Goal: Information Seeking & Learning: Find specific fact

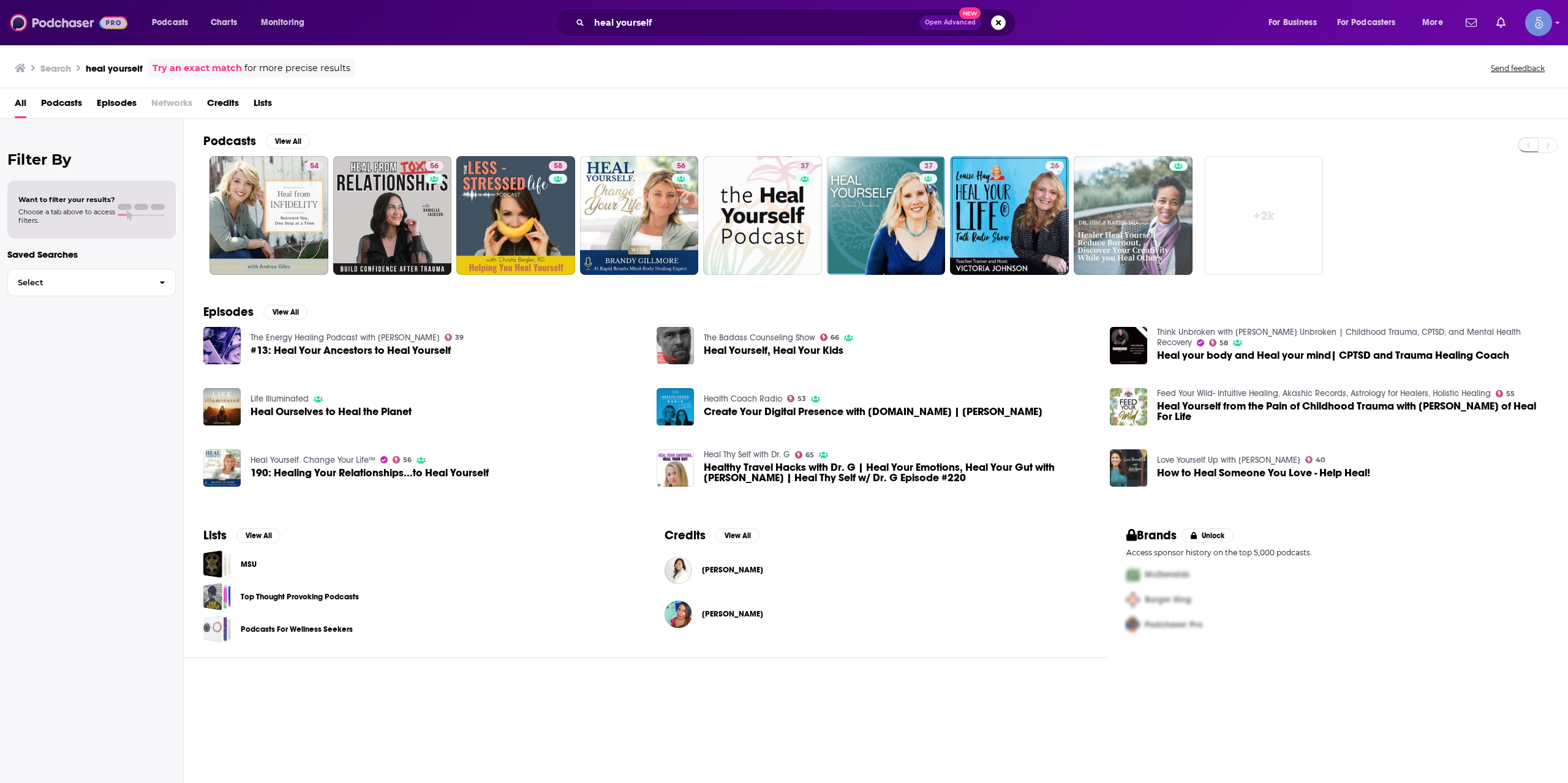
click at [62, 31] on img at bounding box center [69, 23] width 118 height 23
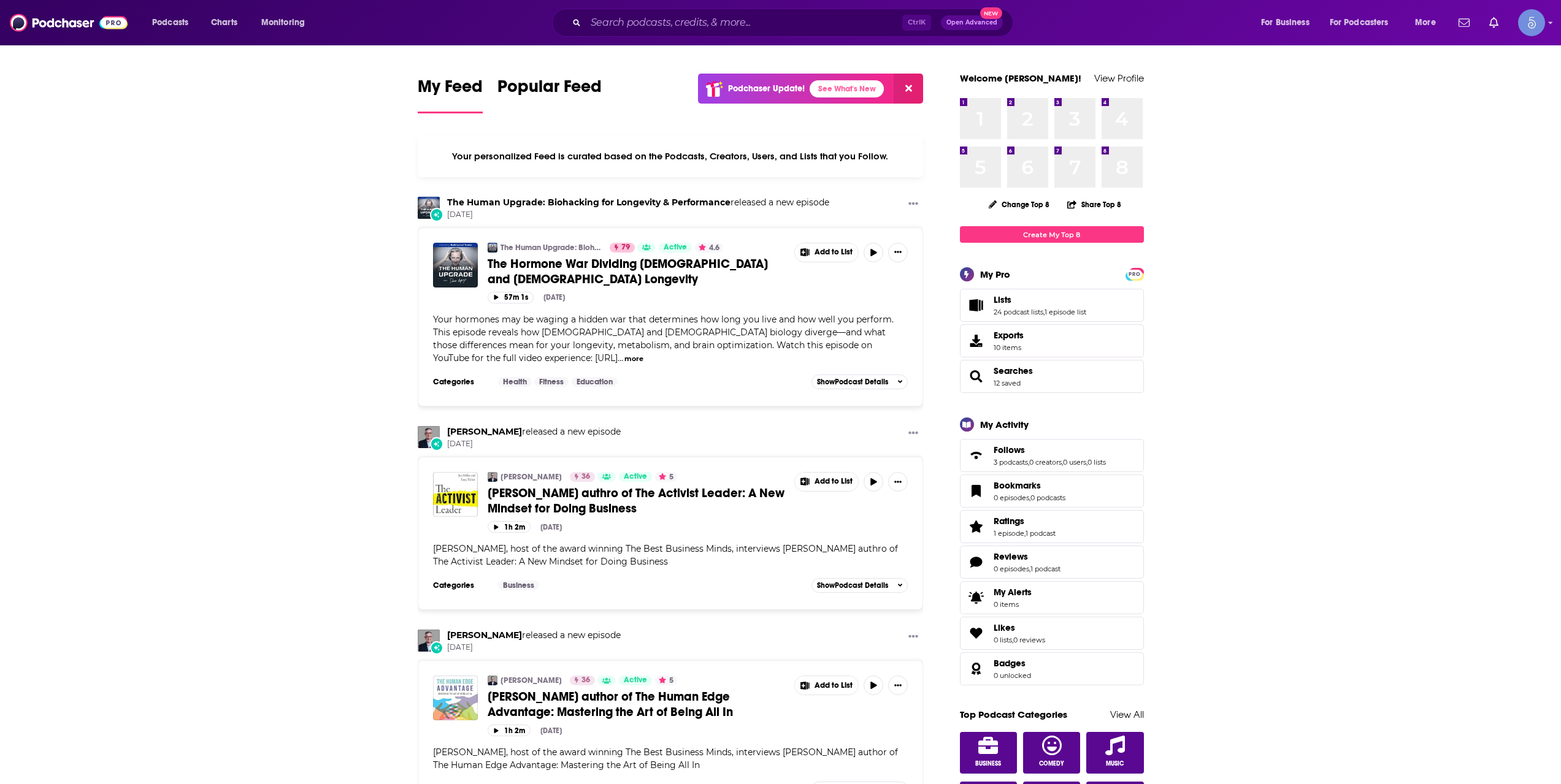
click at [964, 20] on span "Open Advanced" at bounding box center [972, 22] width 51 height 6
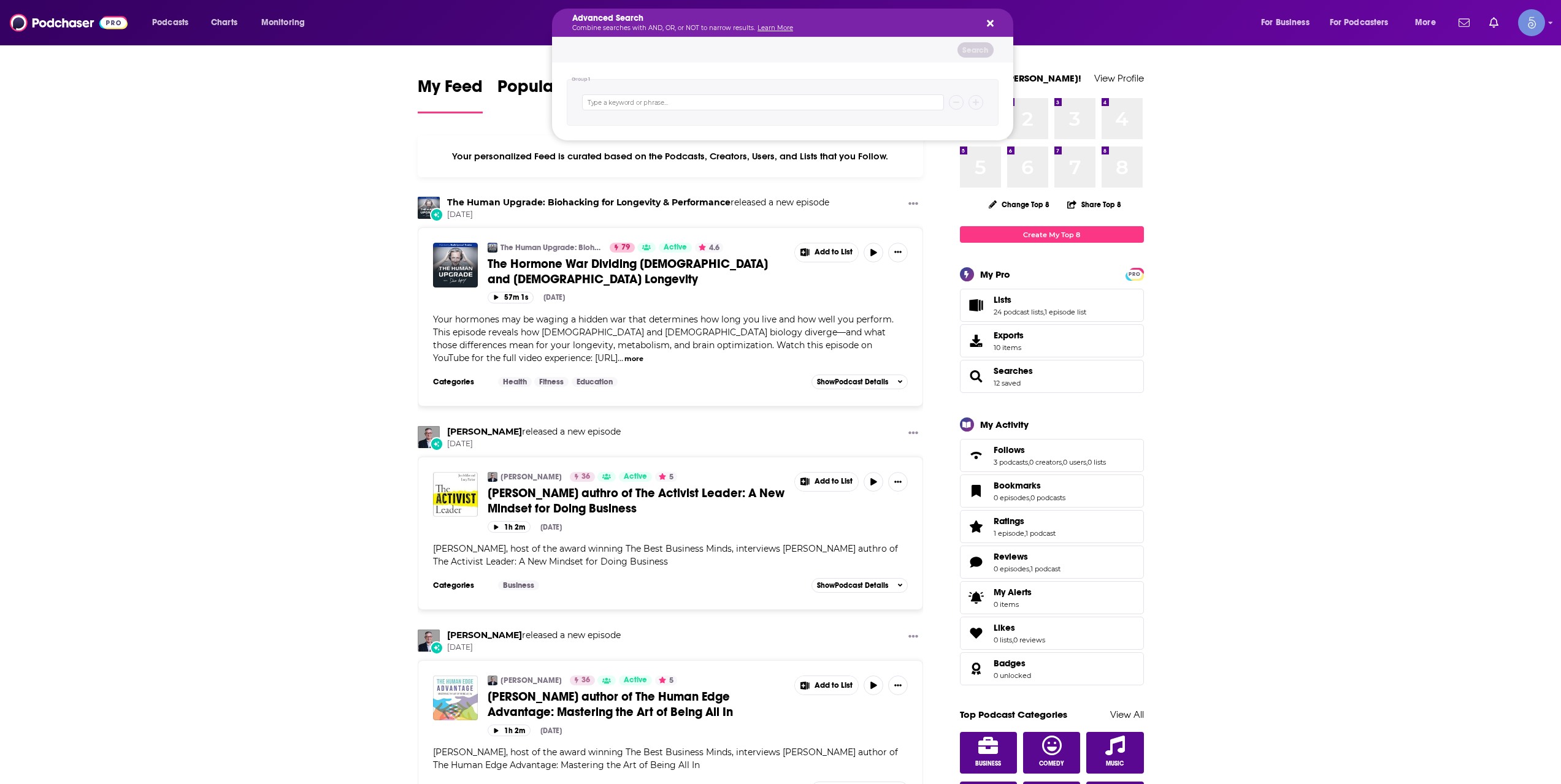
click at [992, 27] on icon "Search podcasts, credits, & more..." at bounding box center [990, 23] width 6 height 10
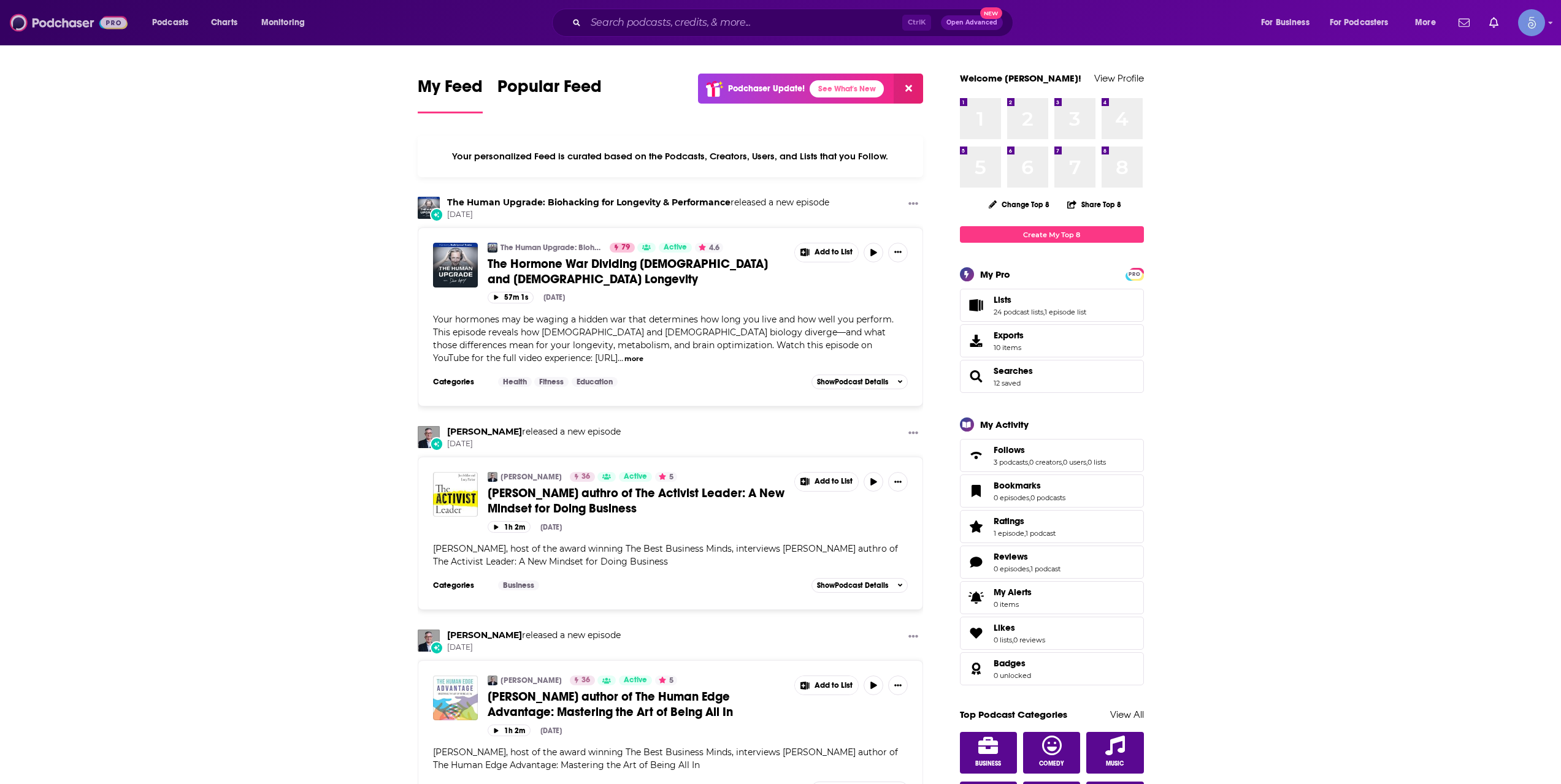
click at [71, 23] on img at bounding box center [69, 23] width 118 height 23
click at [179, 25] on span "Podcasts" at bounding box center [170, 23] width 36 height 17
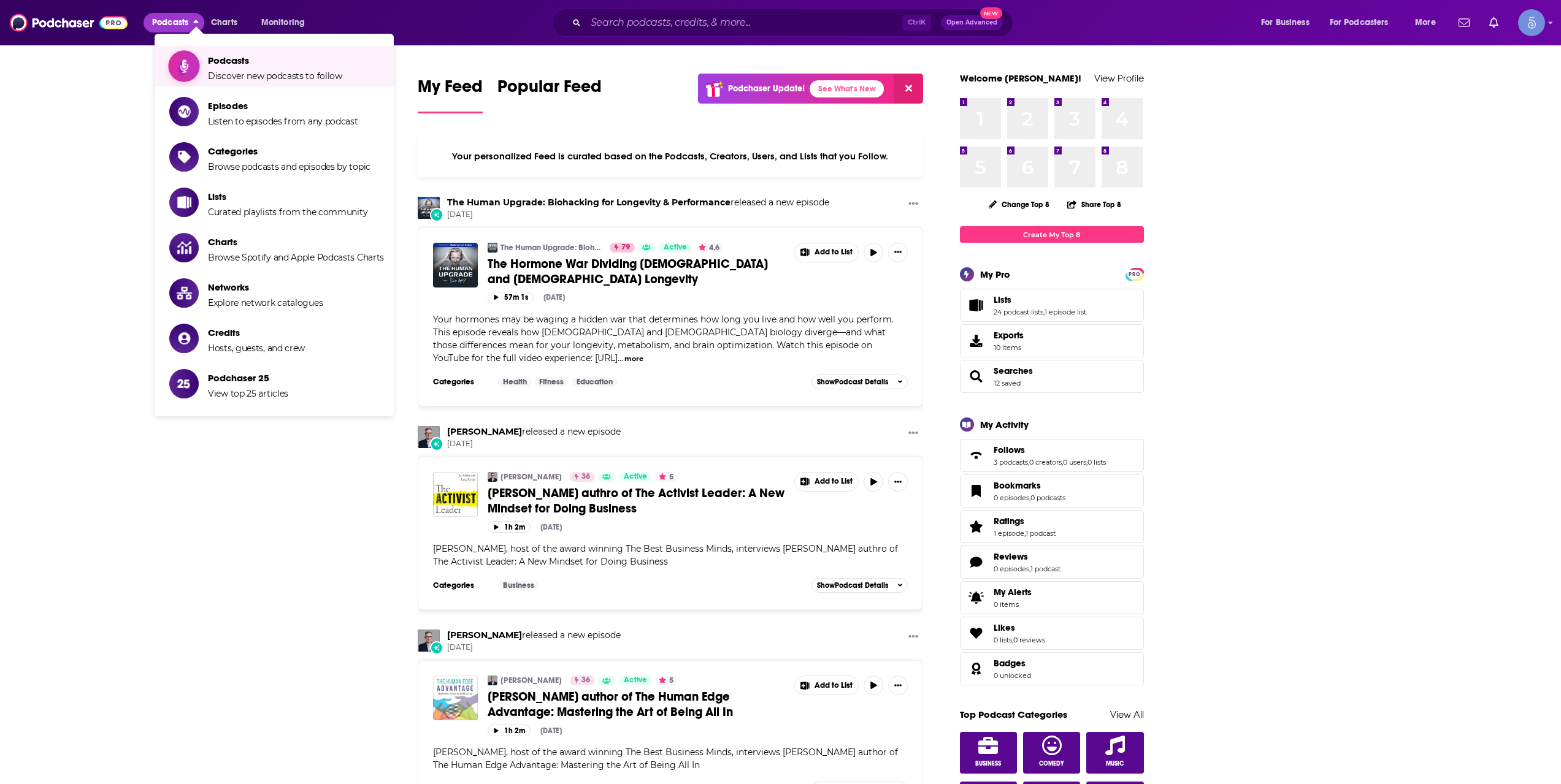
click at [275, 76] on span "Discover new podcasts to follow" at bounding box center [275, 76] width 134 height 11
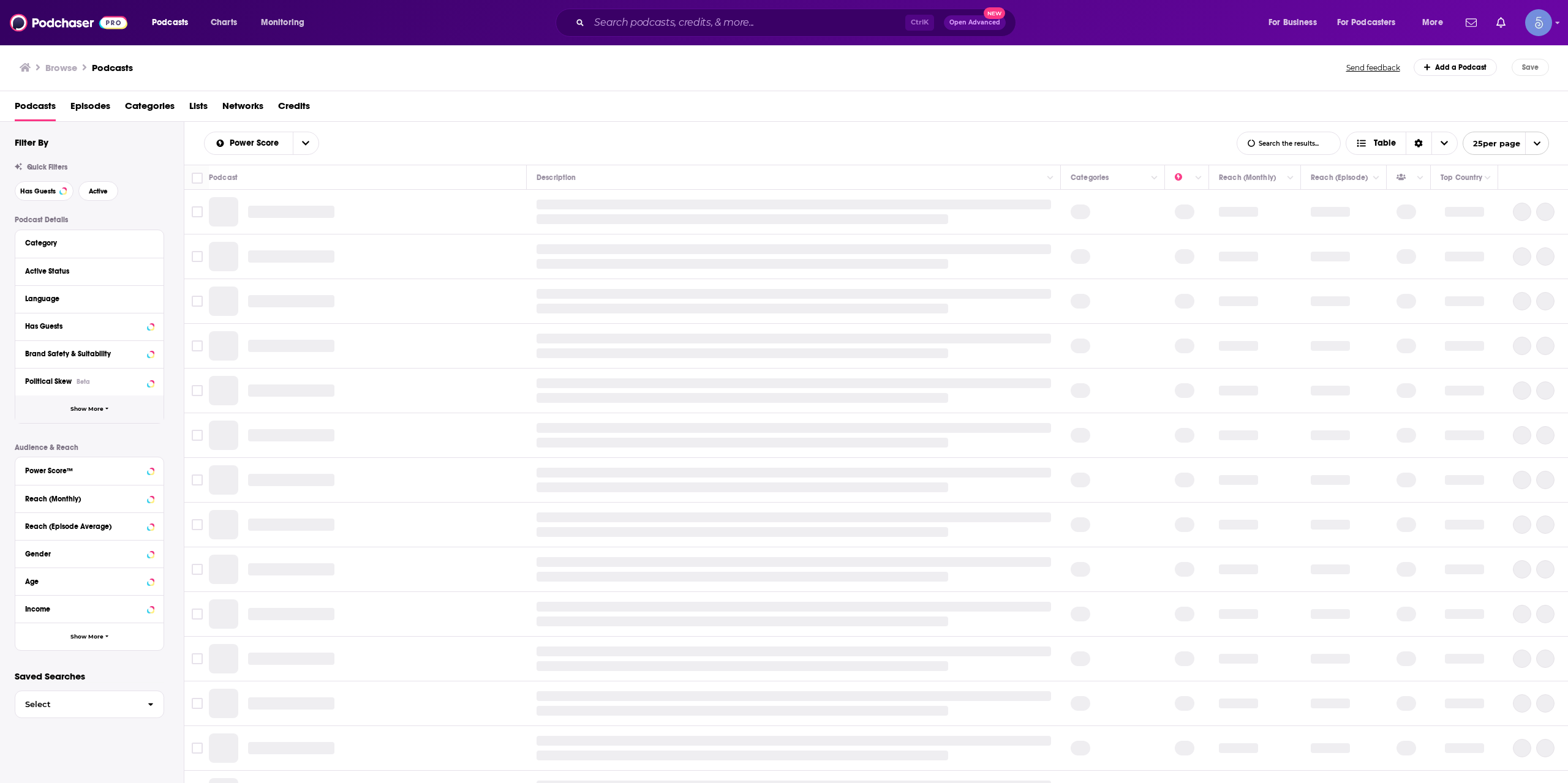
click at [99, 413] on button "Show More" at bounding box center [89, 409] width 148 height 28
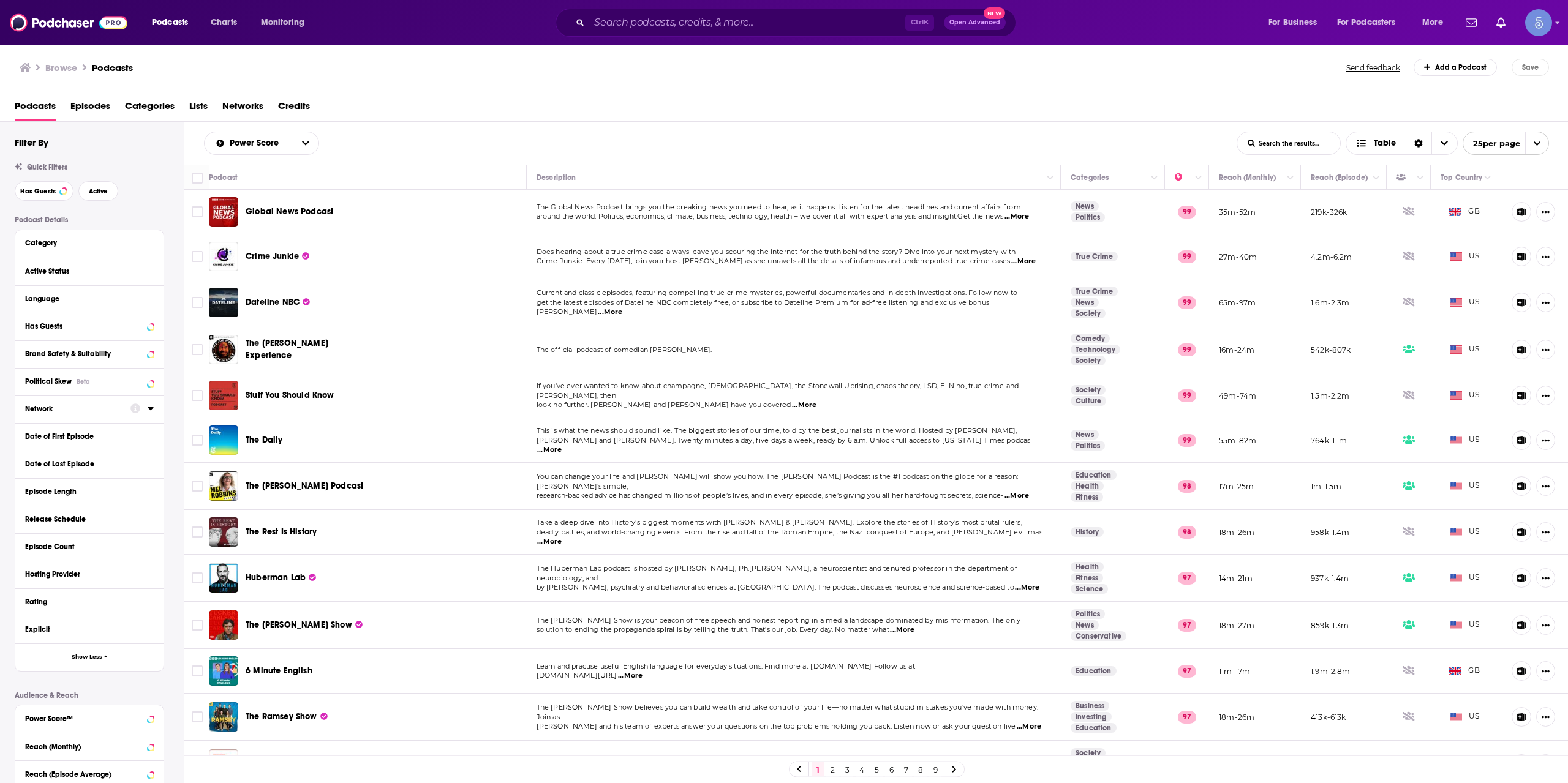
click at [145, 409] on div at bounding box center [142, 409] width 23 height 16
click at [154, 409] on div "Network" at bounding box center [89, 409] width 148 height 28
click at [149, 407] on icon at bounding box center [150, 408] width 6 height 10
click at [149, 244] on icon at bounding box center [150, 242] width 6 height 10
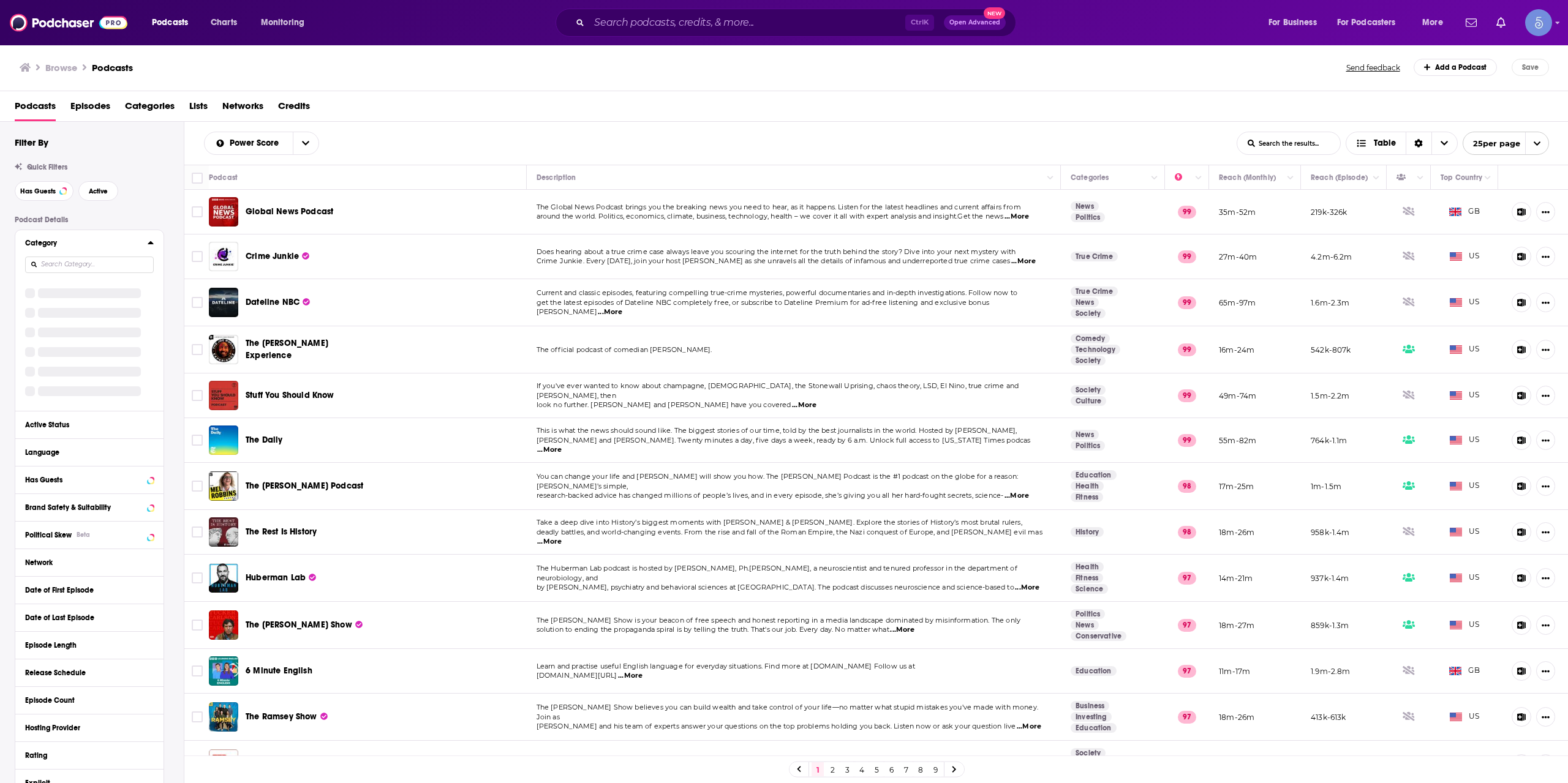
click at [151, 244] on icon at bounding box center [150, 242] width 6 height 3
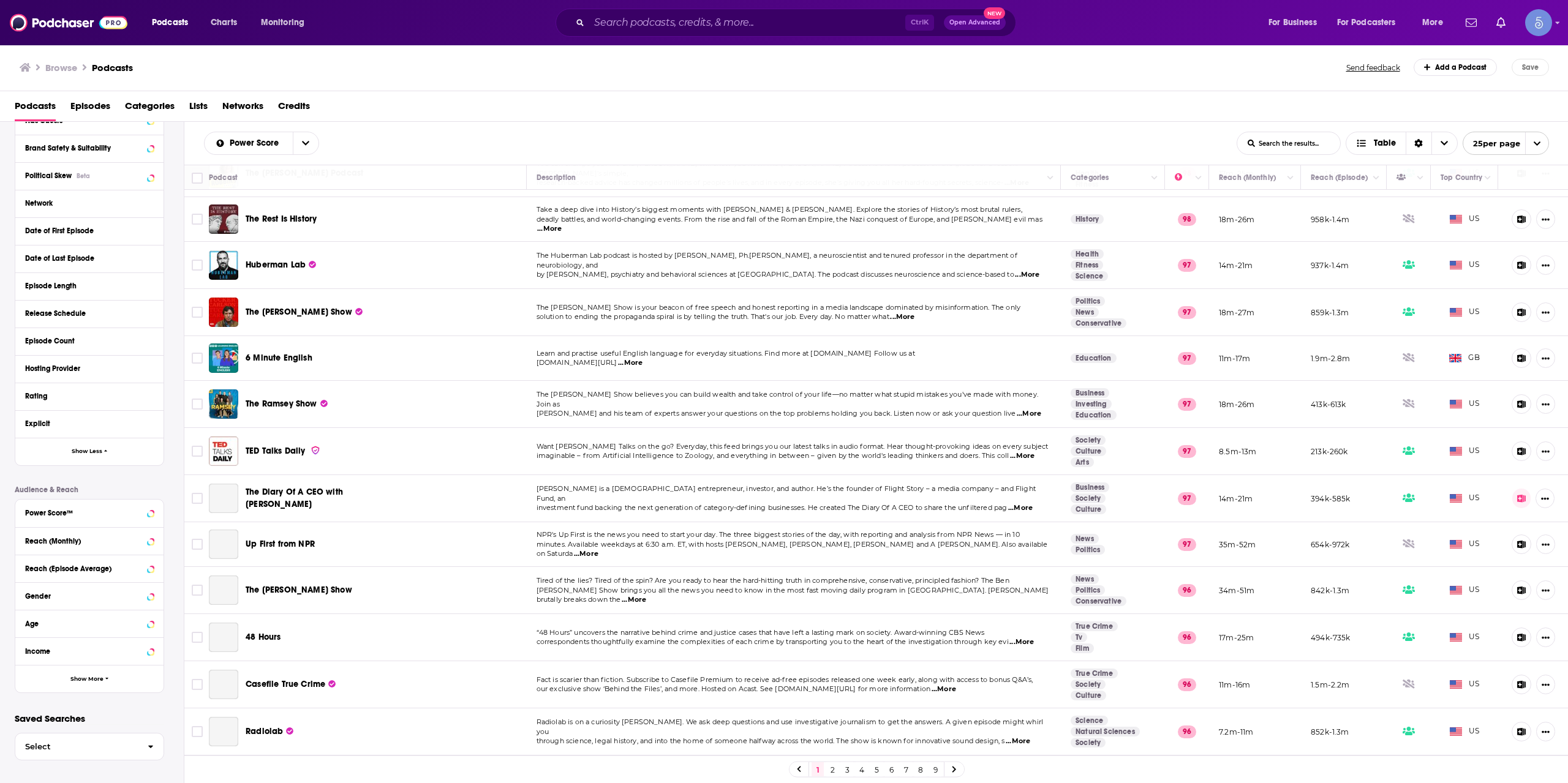
scroll to position [586, 0]
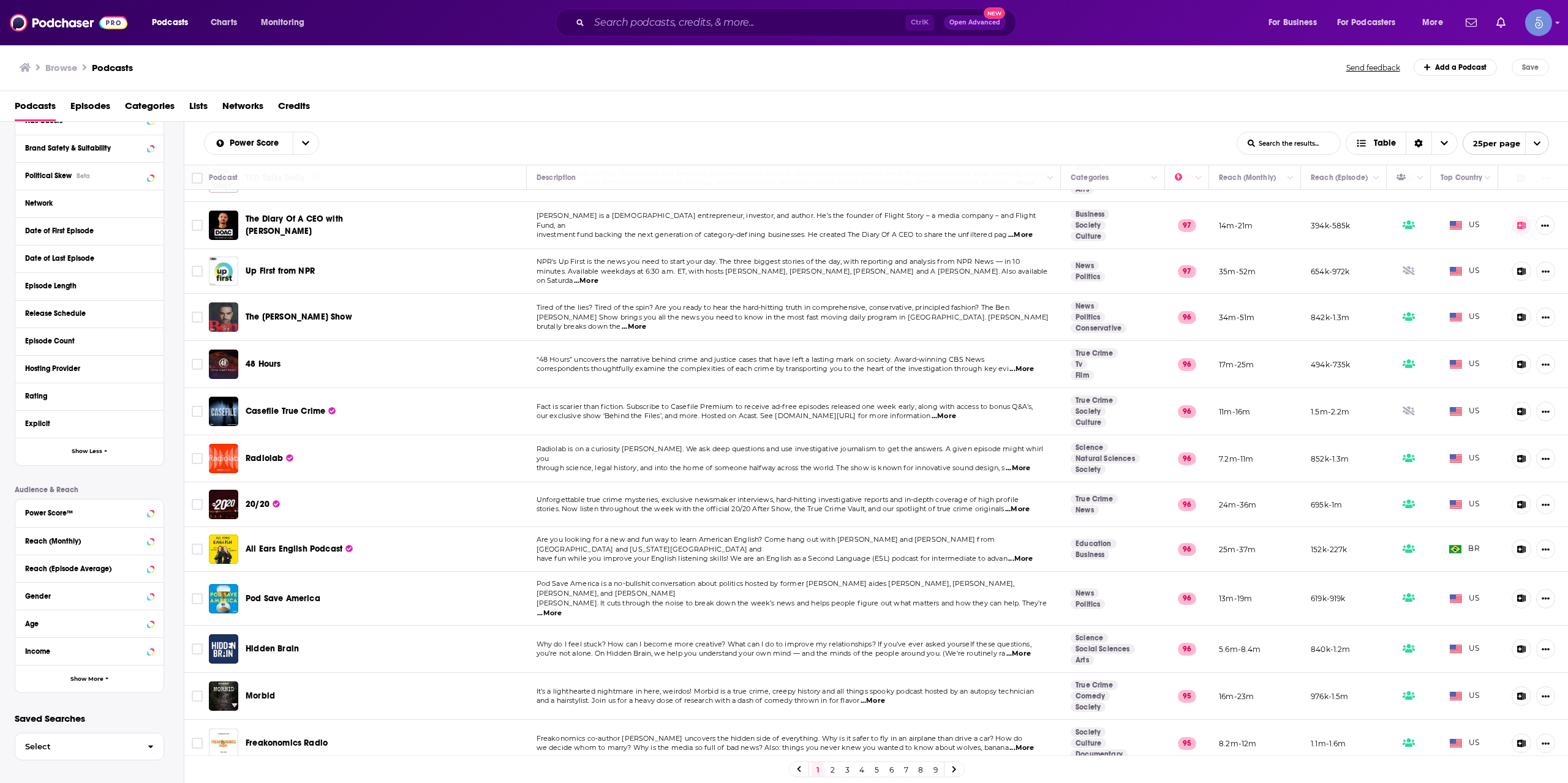
click at [453, 95] on div "Podcasts Episodes Categories Lists Networks Credits" at bounding box center [784, 106] width 1569 height 30
click at [444, 72] on div "Browse Podcasts" at bounding box center [683, 67] width 1328 height 17
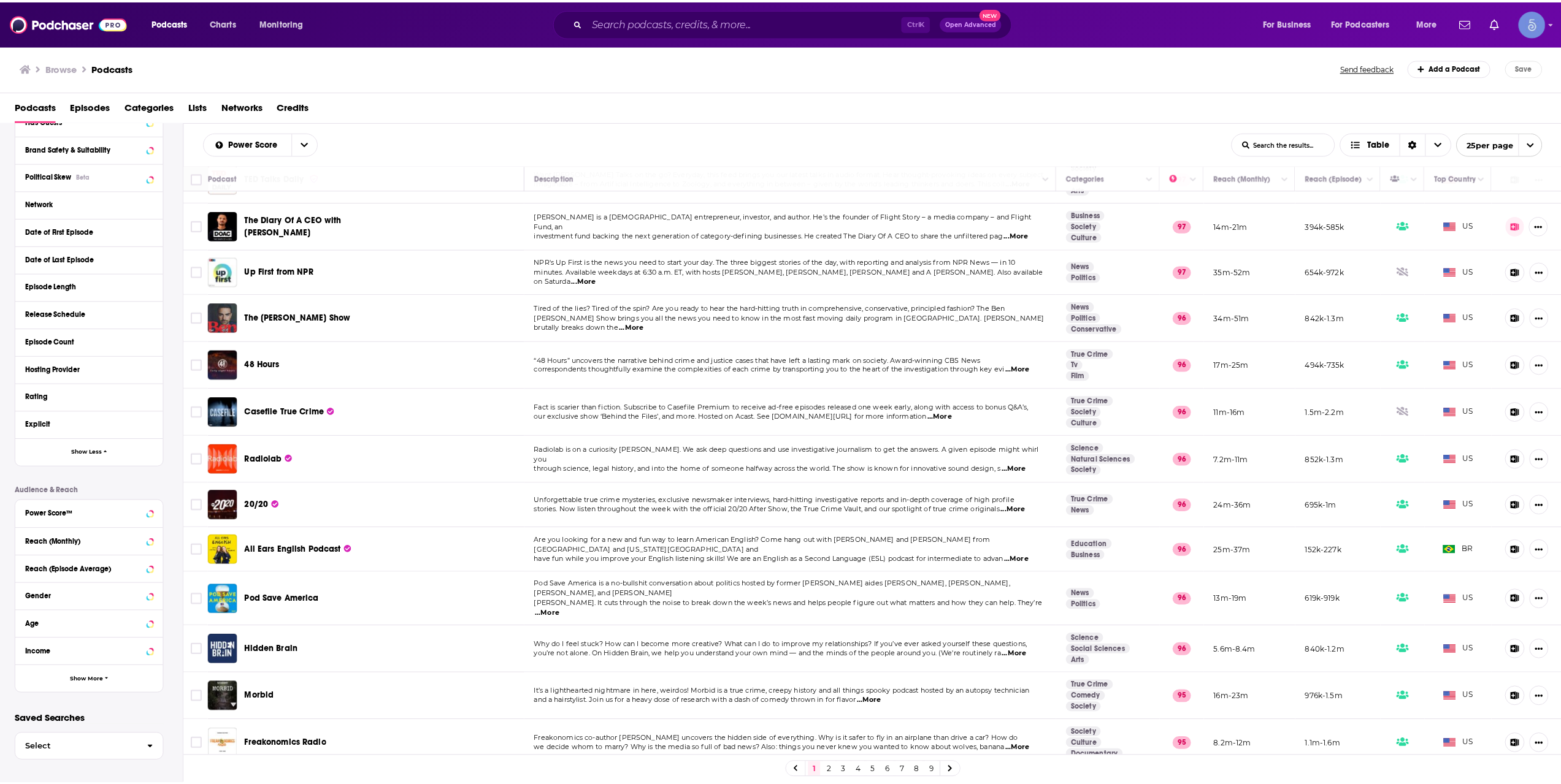
scroll to position [0, 0]
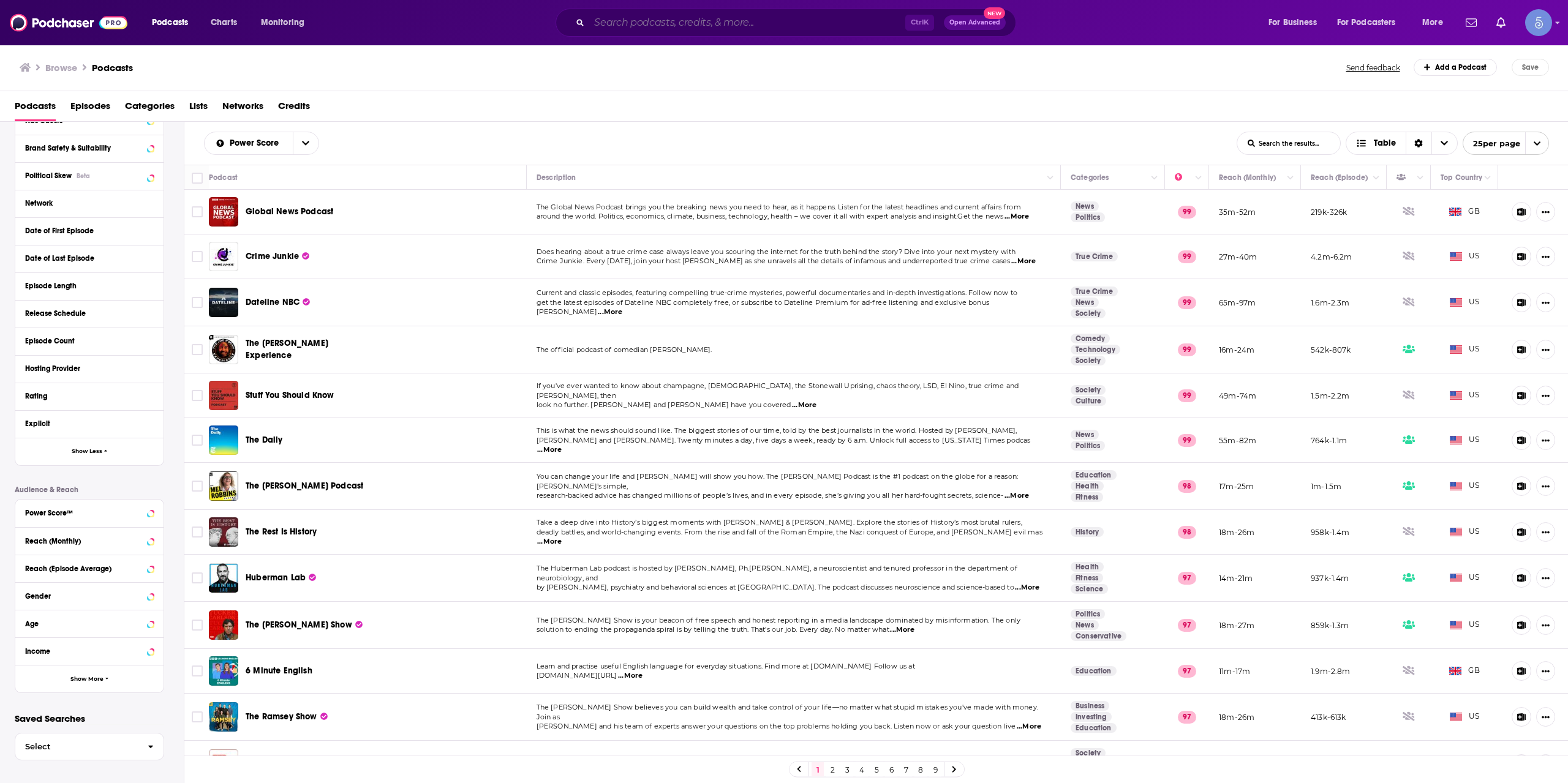
click at [793, 17] on input "Search podcasts, credits, & more..." at bounding box center [747, 23] width 316 height 19
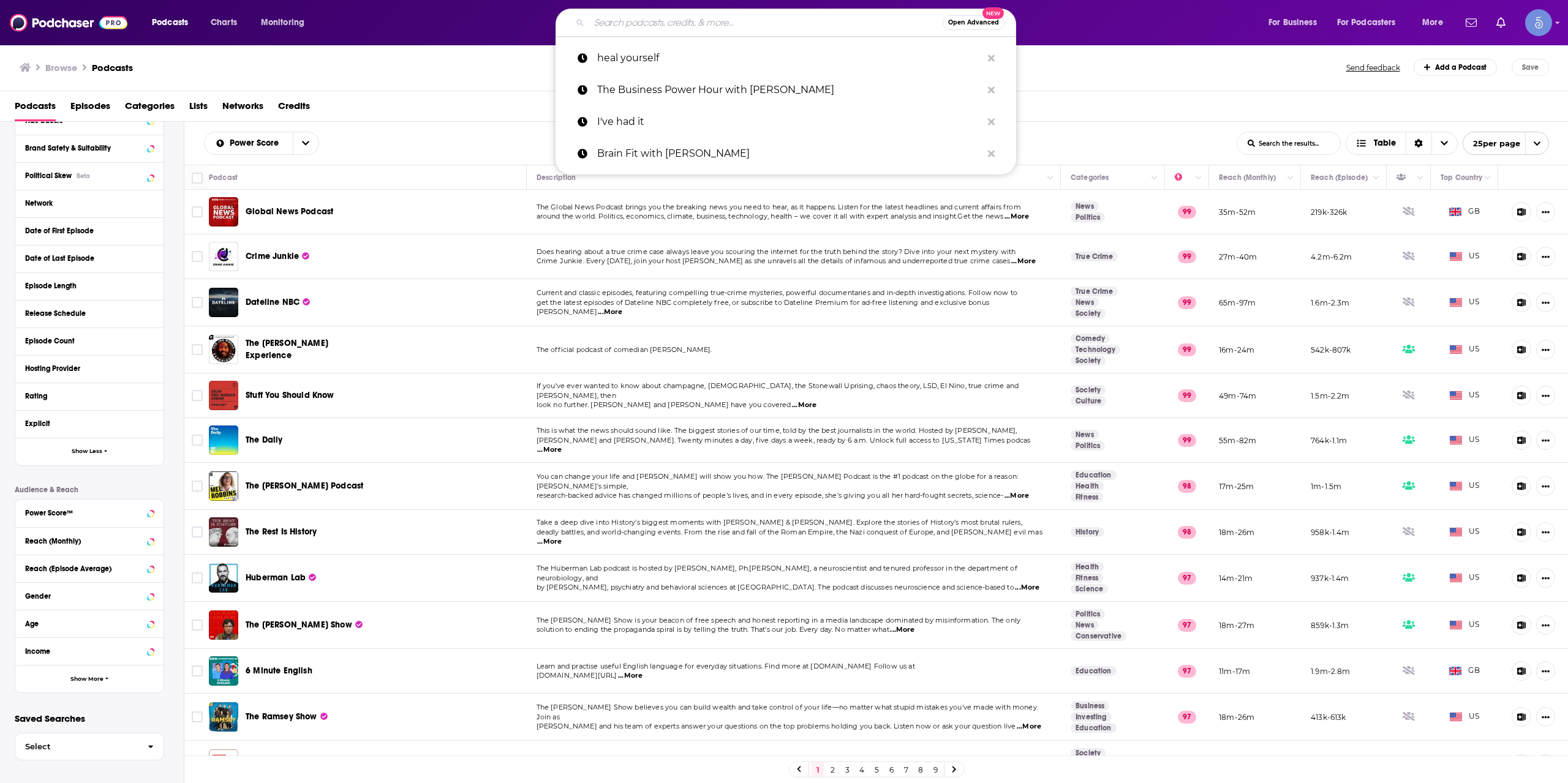
paste input "Escape Your Limits & LIFTS"
type input "Escape Your Limits & LIFTS"
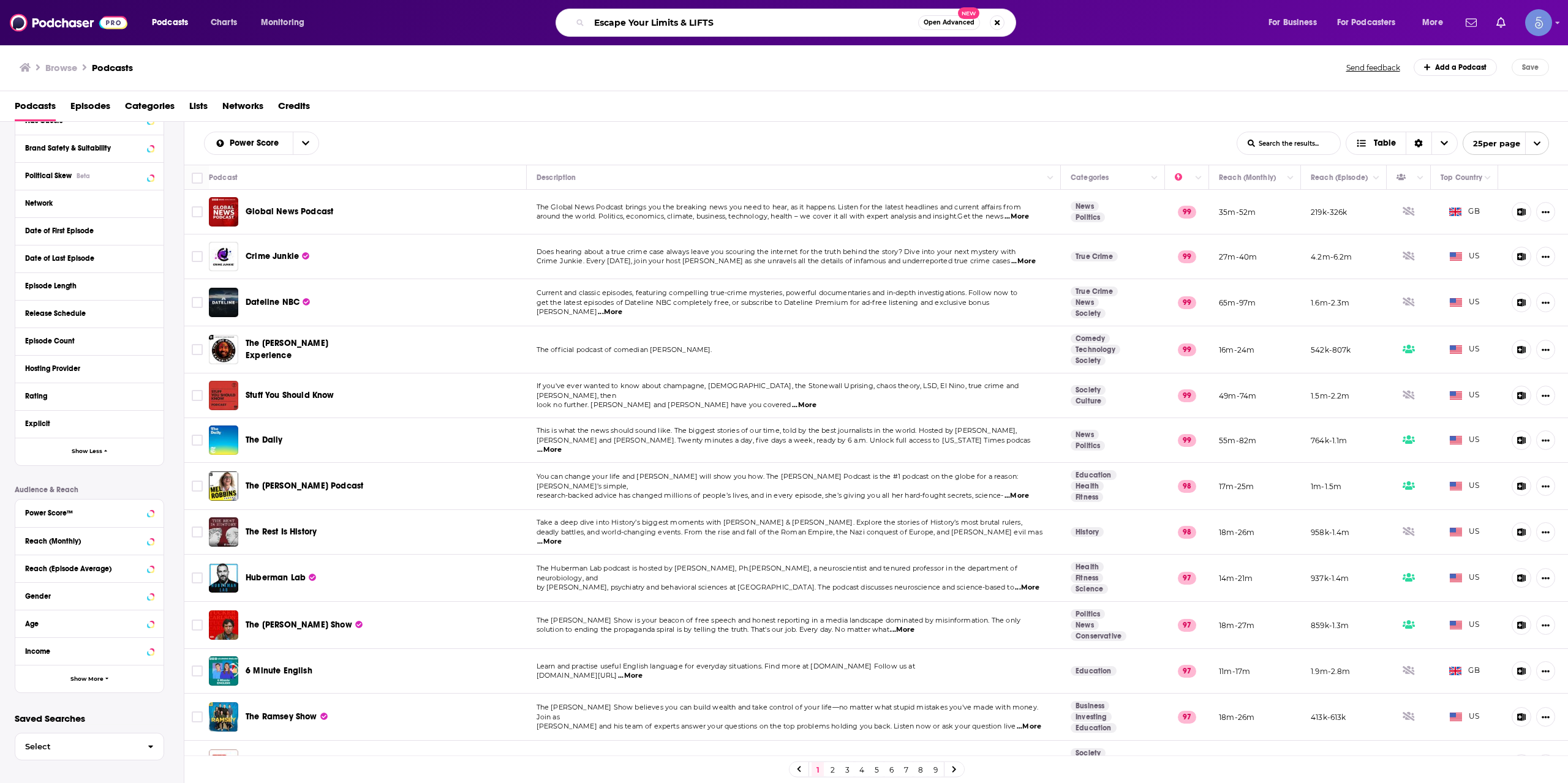
click at [864, 20] on input "Escape Your Limits & LIFTS" at bounding box center [754, 23] width 329 height 19
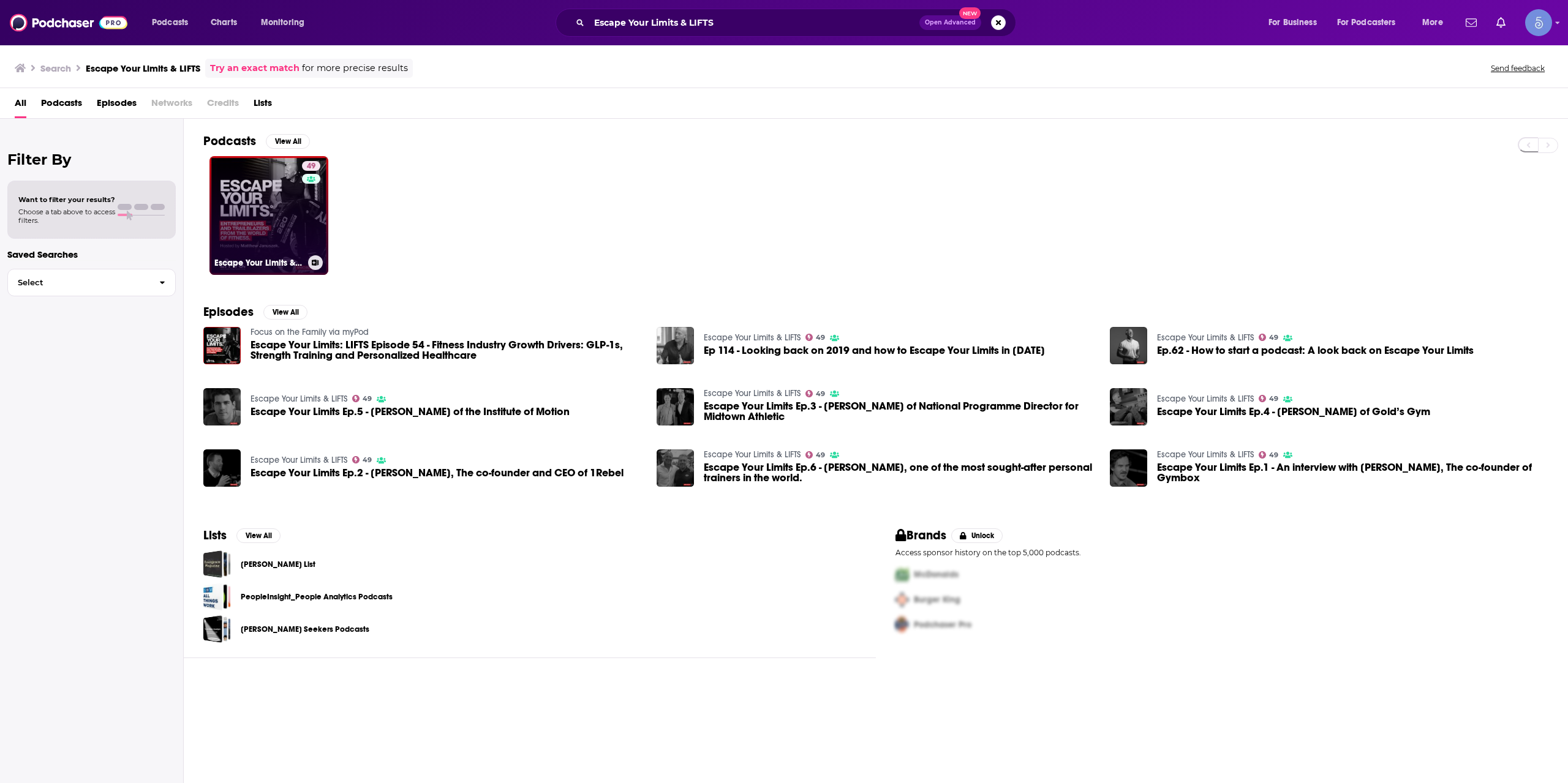
click at [276, 204] on link "49 Escape Your Limits & LIFTS" at bounding box center [269, 216] width 119 height 119
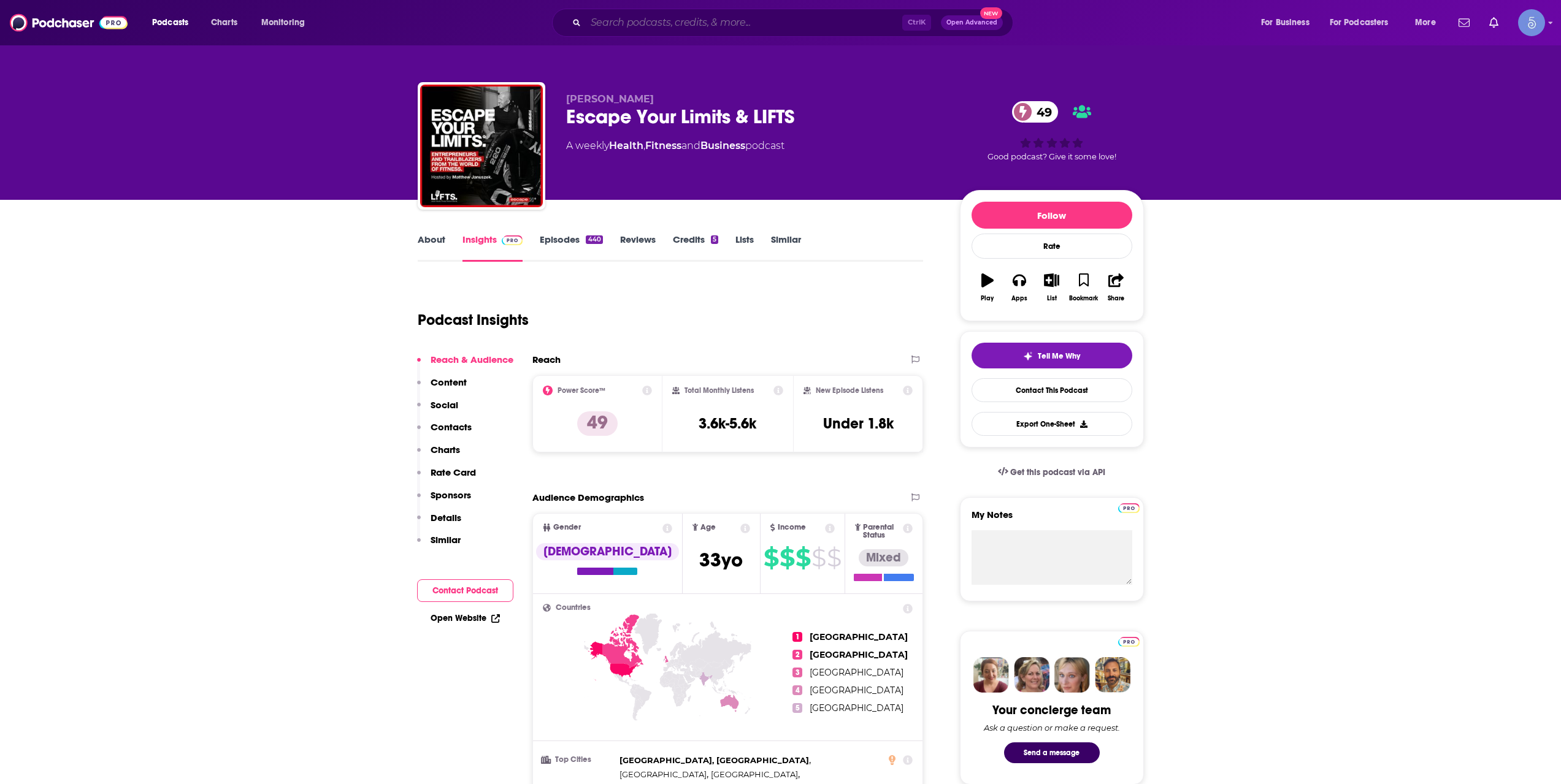
click at [738, 20] on input "Search podcasts, credits, & more..." at bounding box center [744, 23] width 317 height 19
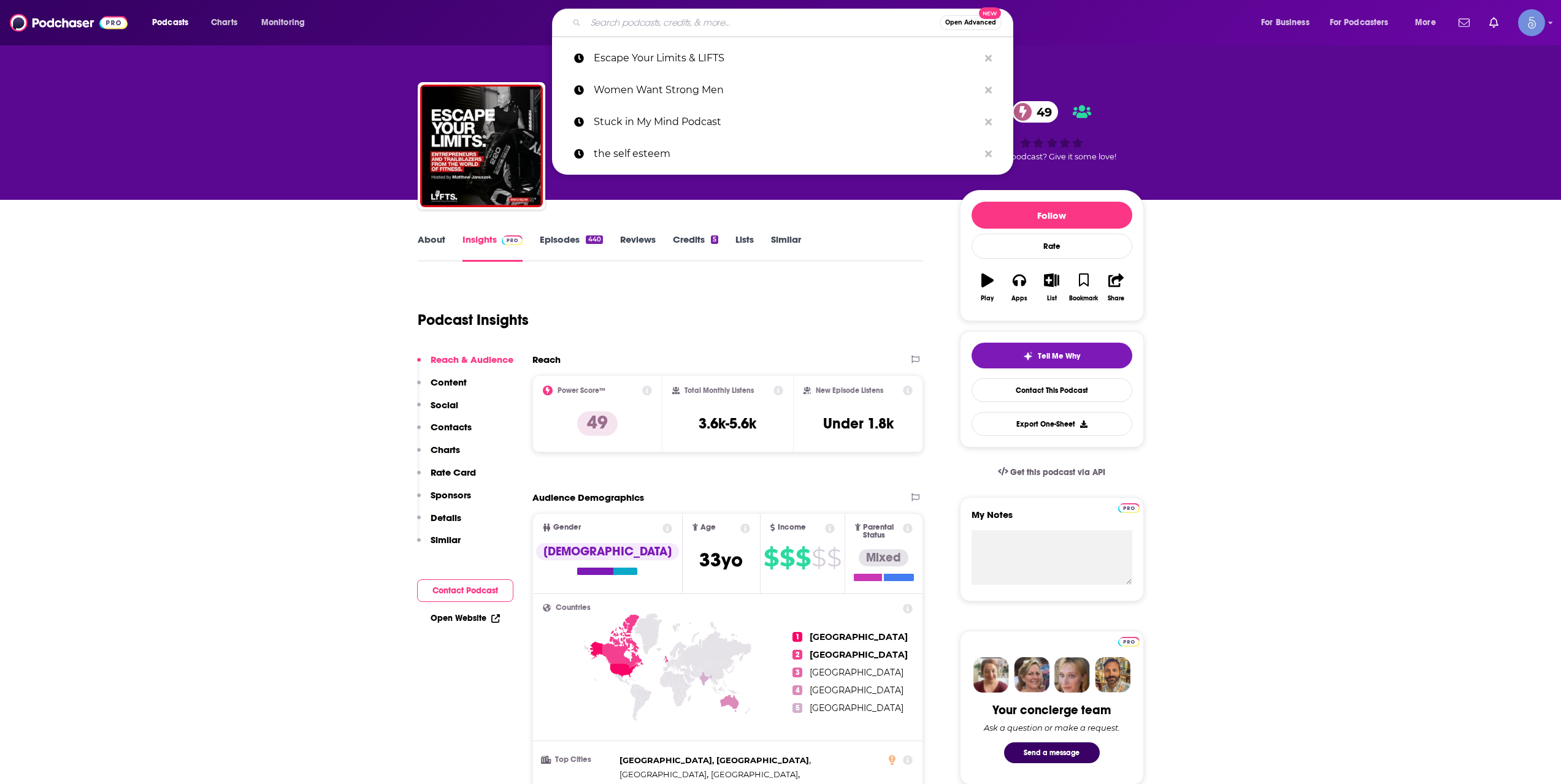
paste input "[PERSON_NAME] The Trainer's Fitness Over 40"
type input "[PERSON_NAME] The Trainer's Fitness Over 40"
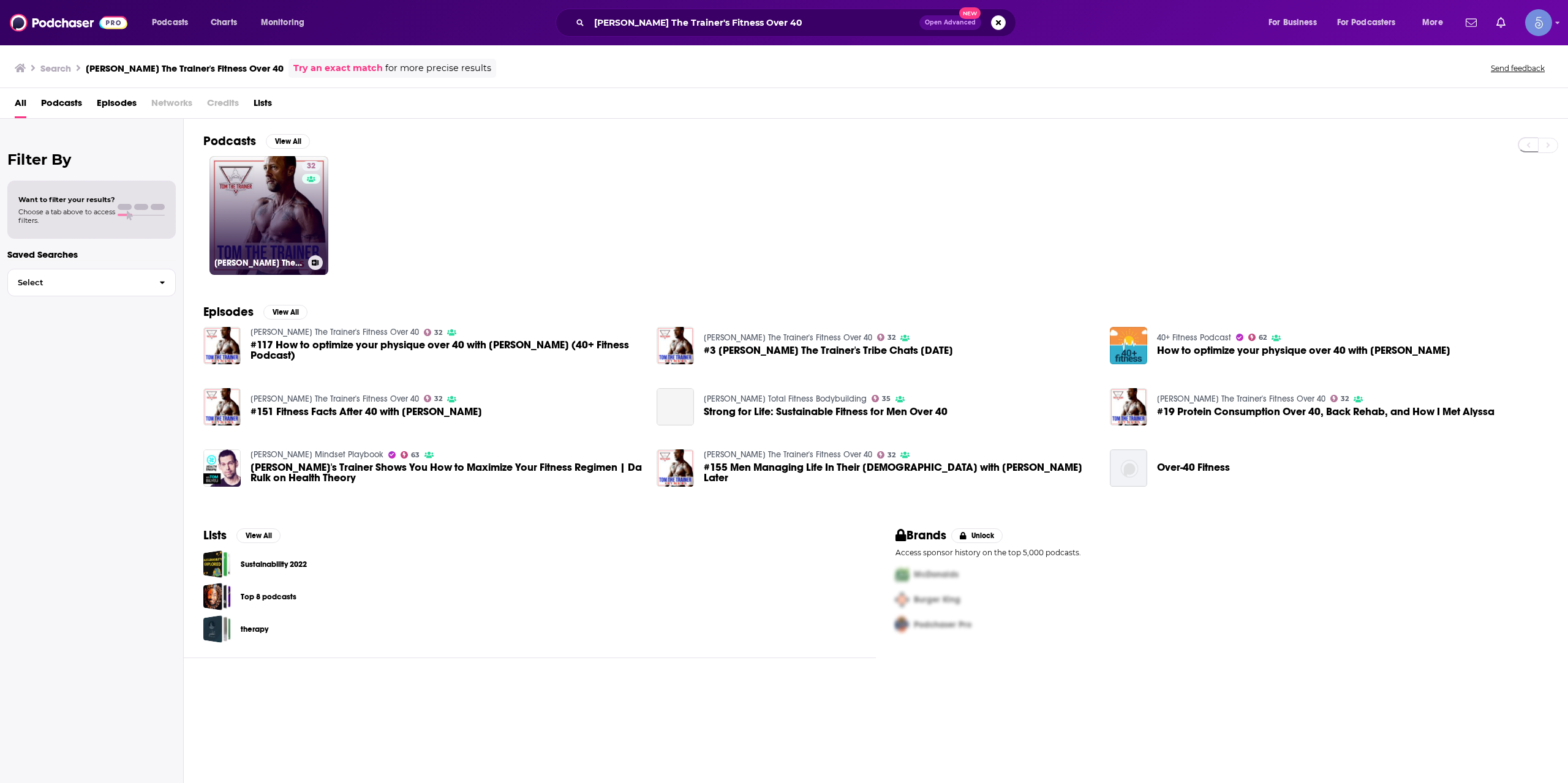
click at [305, 231] on div "32" at bounding box center [312, 208] width 21 height 94
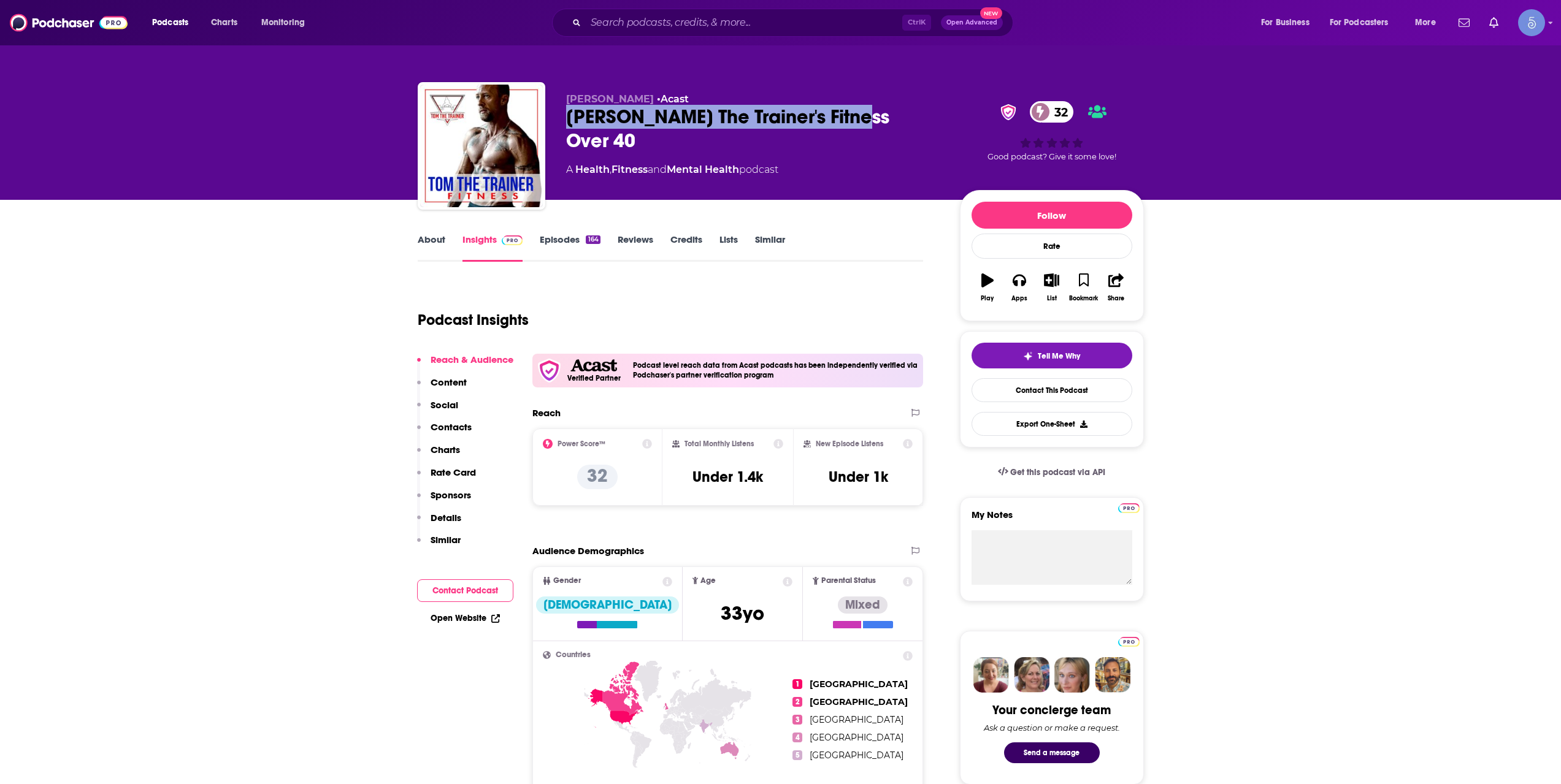
drag, startPoint x: 565, startPoint y: 118, endPoint x: 870, endPoint y: 124, distance: 305.1
click at [870, 124] on div "[PERSON_NAME] The Trainer's Fitness Over 40 32" at bounding box center [753, 129] width 374 height 48
click at [594, 92] on div "[PERSON_NAME] • Acast [PERSON_NAME] The Trainer's Fitness Over 40 32 A Health ,…" at bounding box center [780, 148] width 726 height 133
drag, startPoint x: 567, startPoint y: 98, endPoint x: 635, endPoint y: 100, distance: 68.0
click at [635, 100] on span "[PERSON_NAME]" at bounding box center [610, 99] width 87 height 12
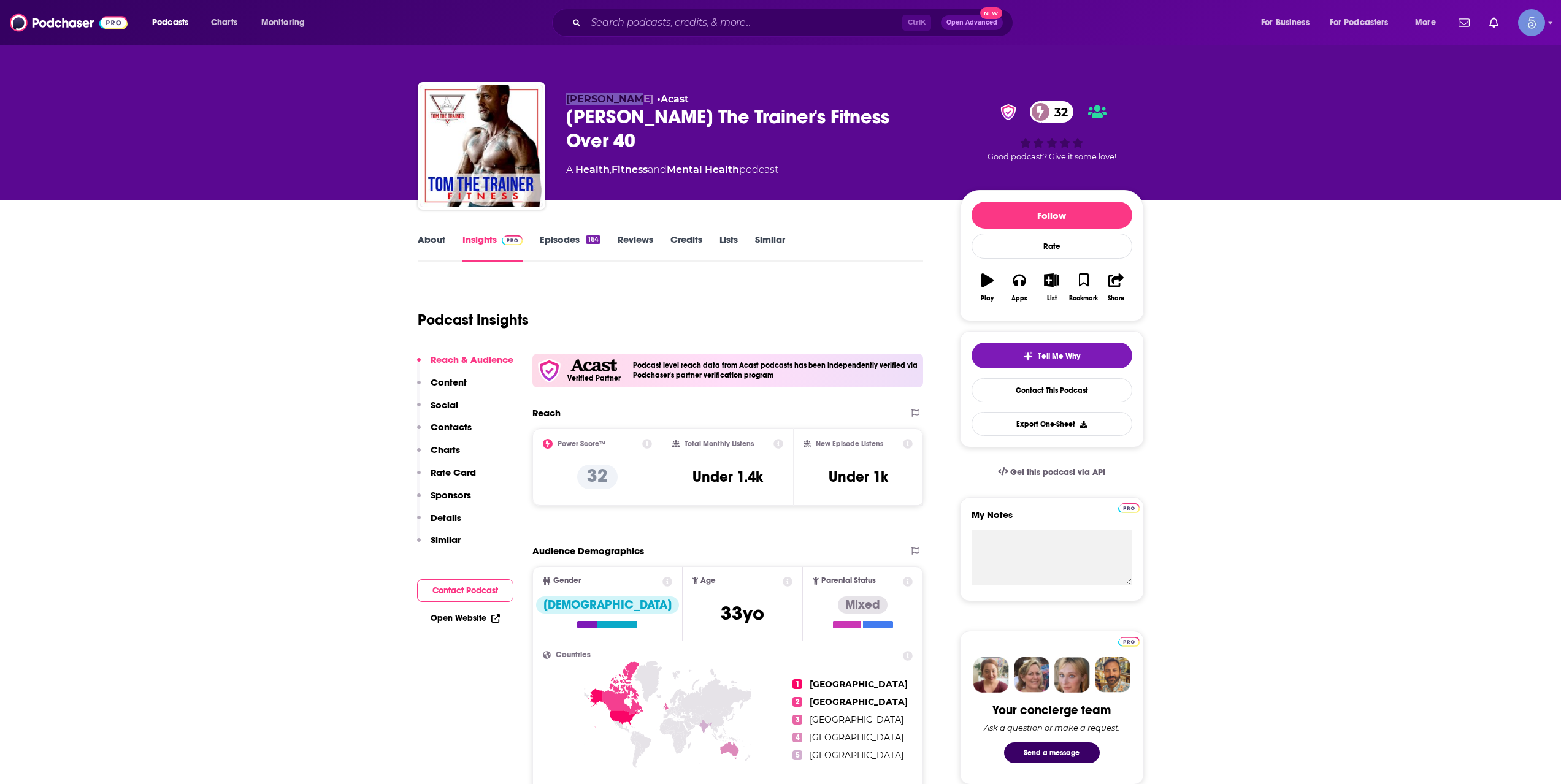
copy span "[PERSON_NAME]"
